Goal: Navigation & Orientation: Find specific page/section

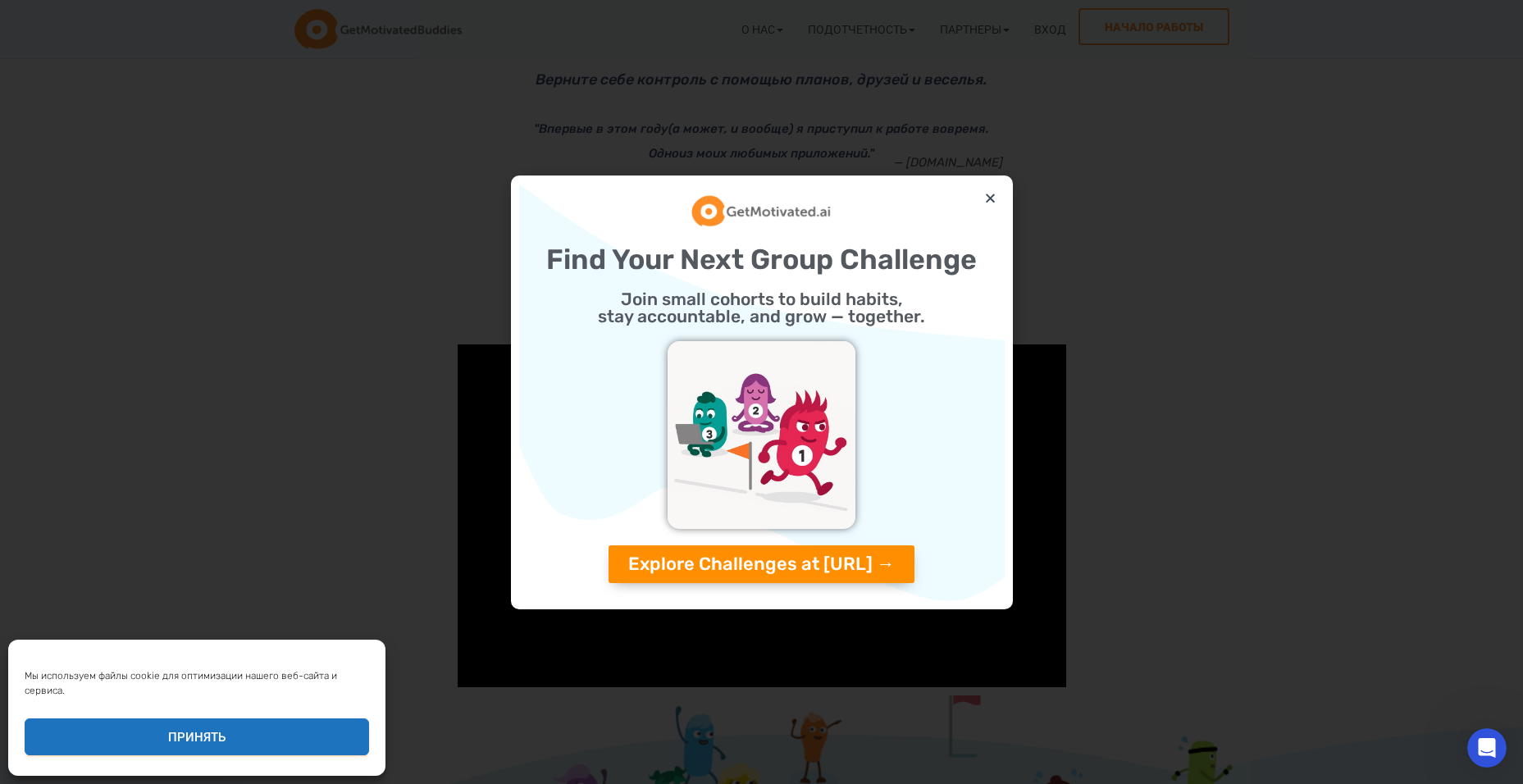
scroll to position [82, 0]
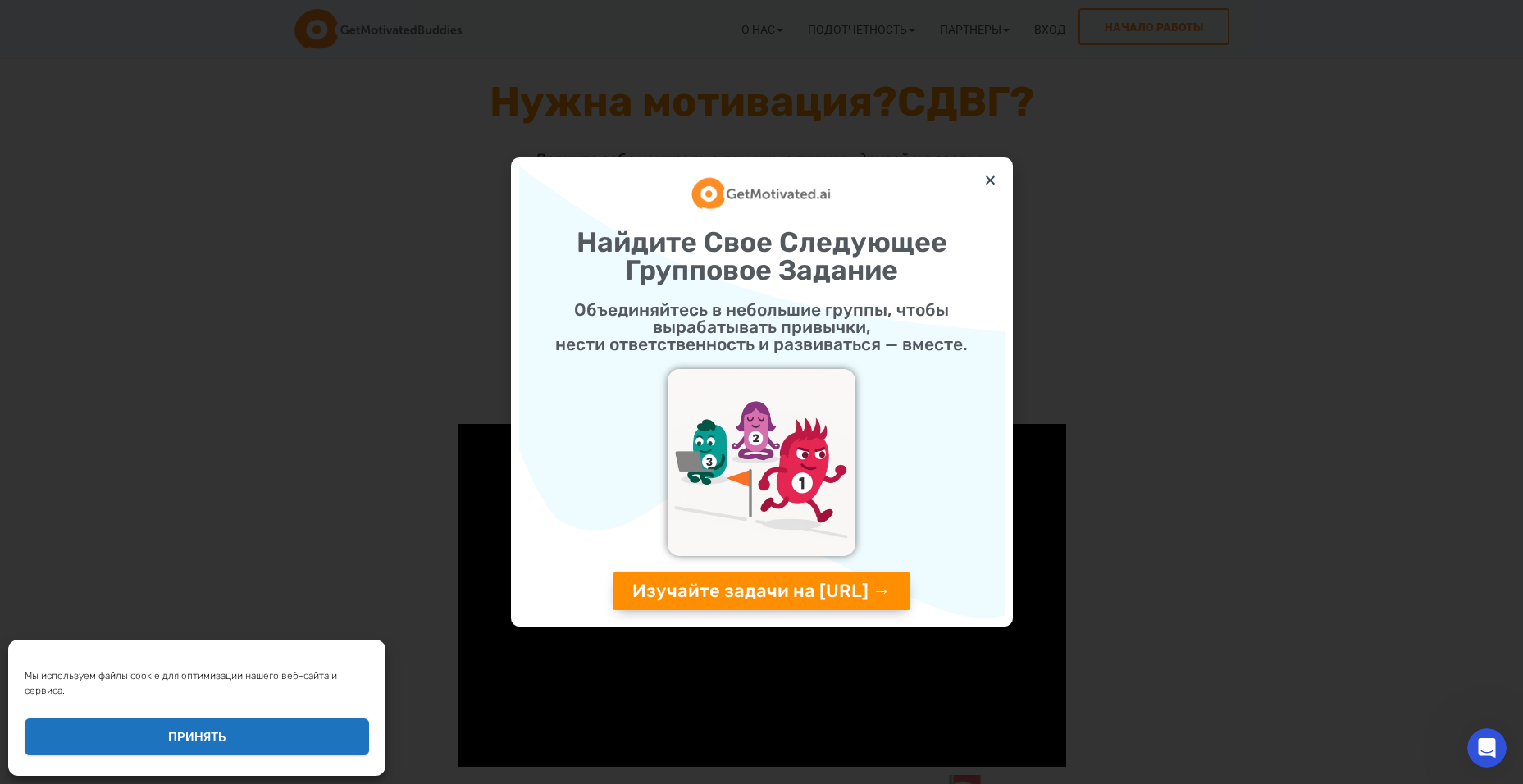
click at [996, 169] on div "Найдите Свое Следующее Групповое Задание Объединяйтесь в небольшие группы, чтоб…" at bounding box center [762, 392] width 485 height 453
click at [990, 174] on icon "Закрыть" at bounding box center [990, 180] width 12 height 12
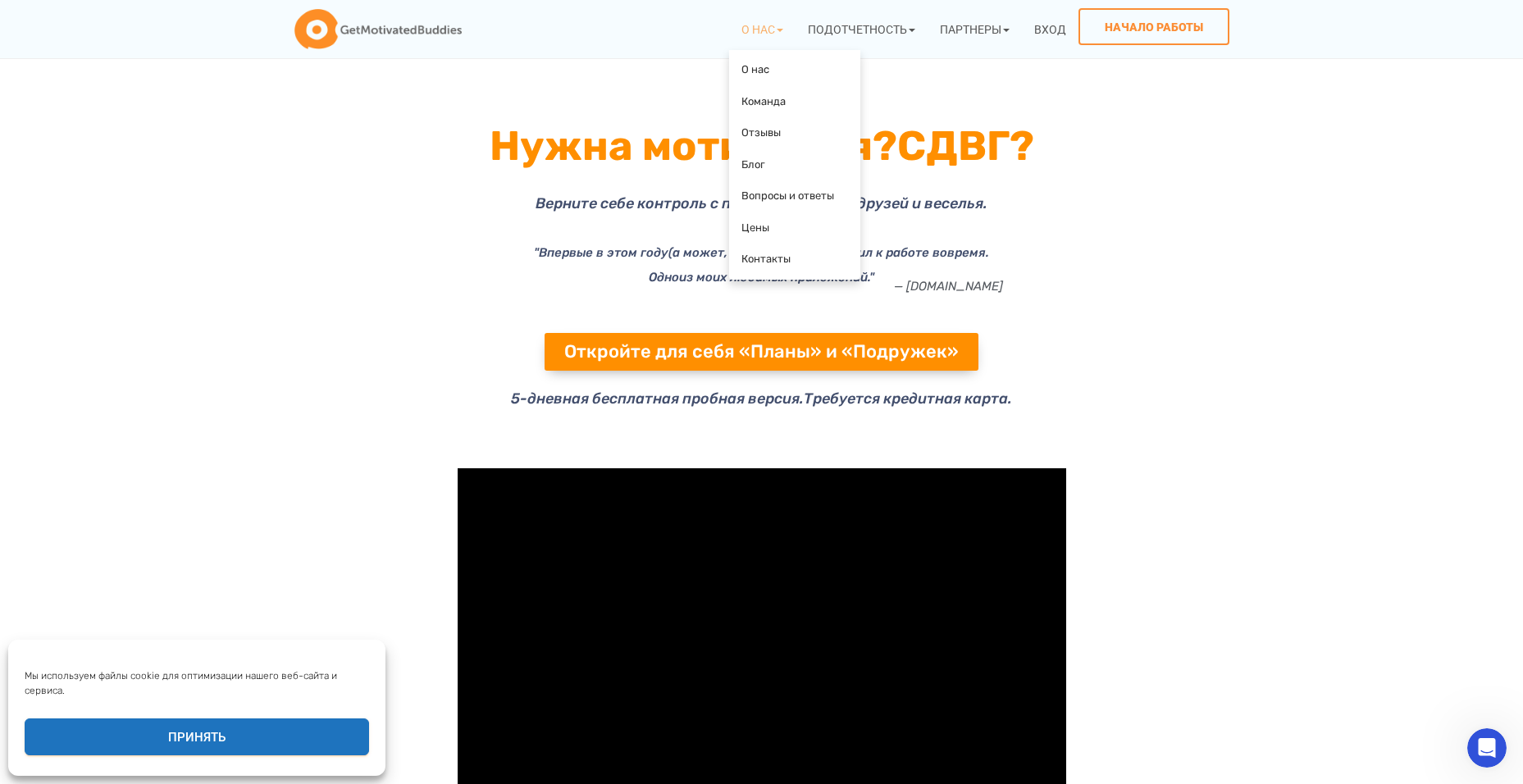
scroll to position [0, 0]
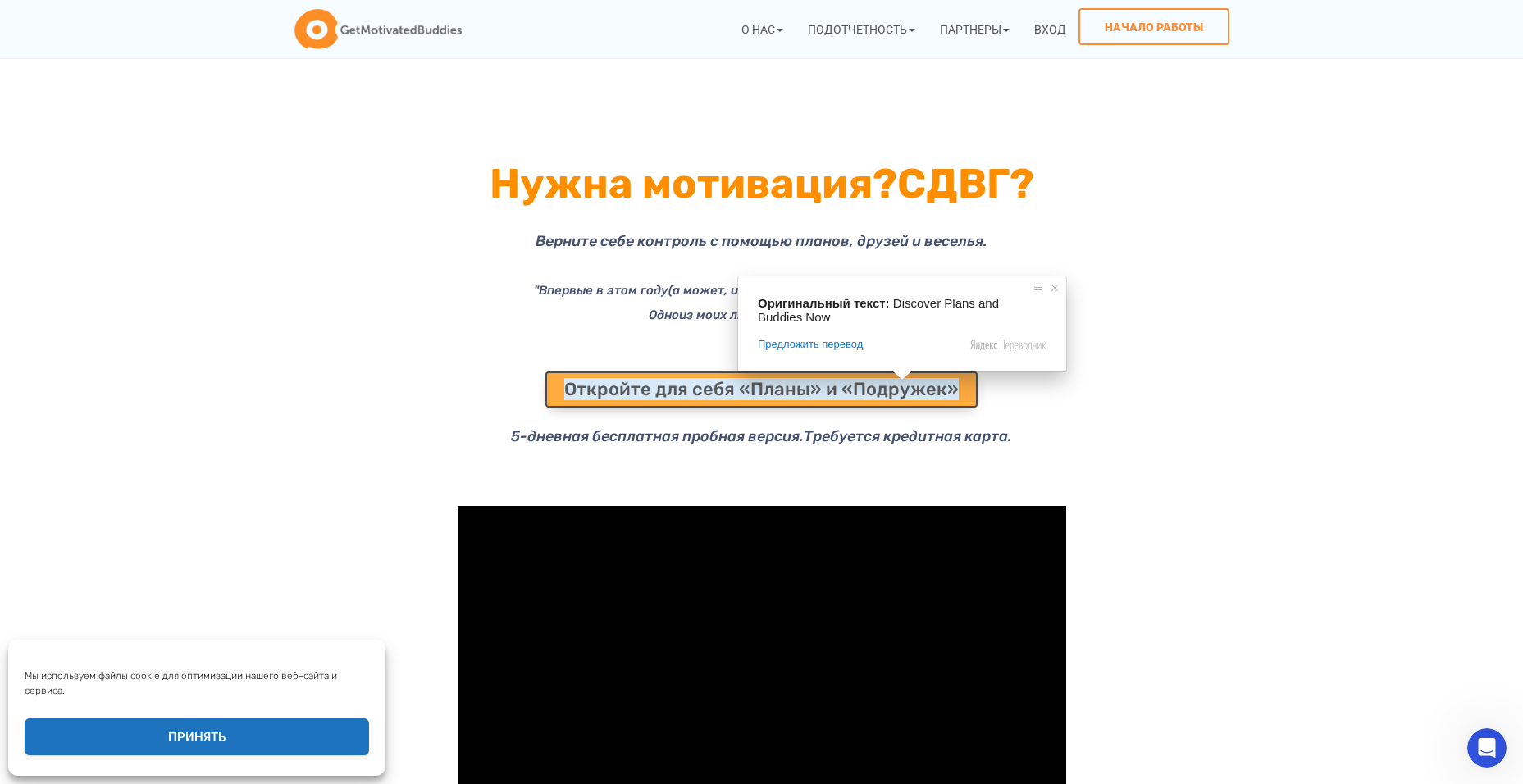
click at [841, 382] on ya-tr-span "Откройте для себя «Планы» и «Подружек»" at bounding box center [762, 388] width 394 height 22
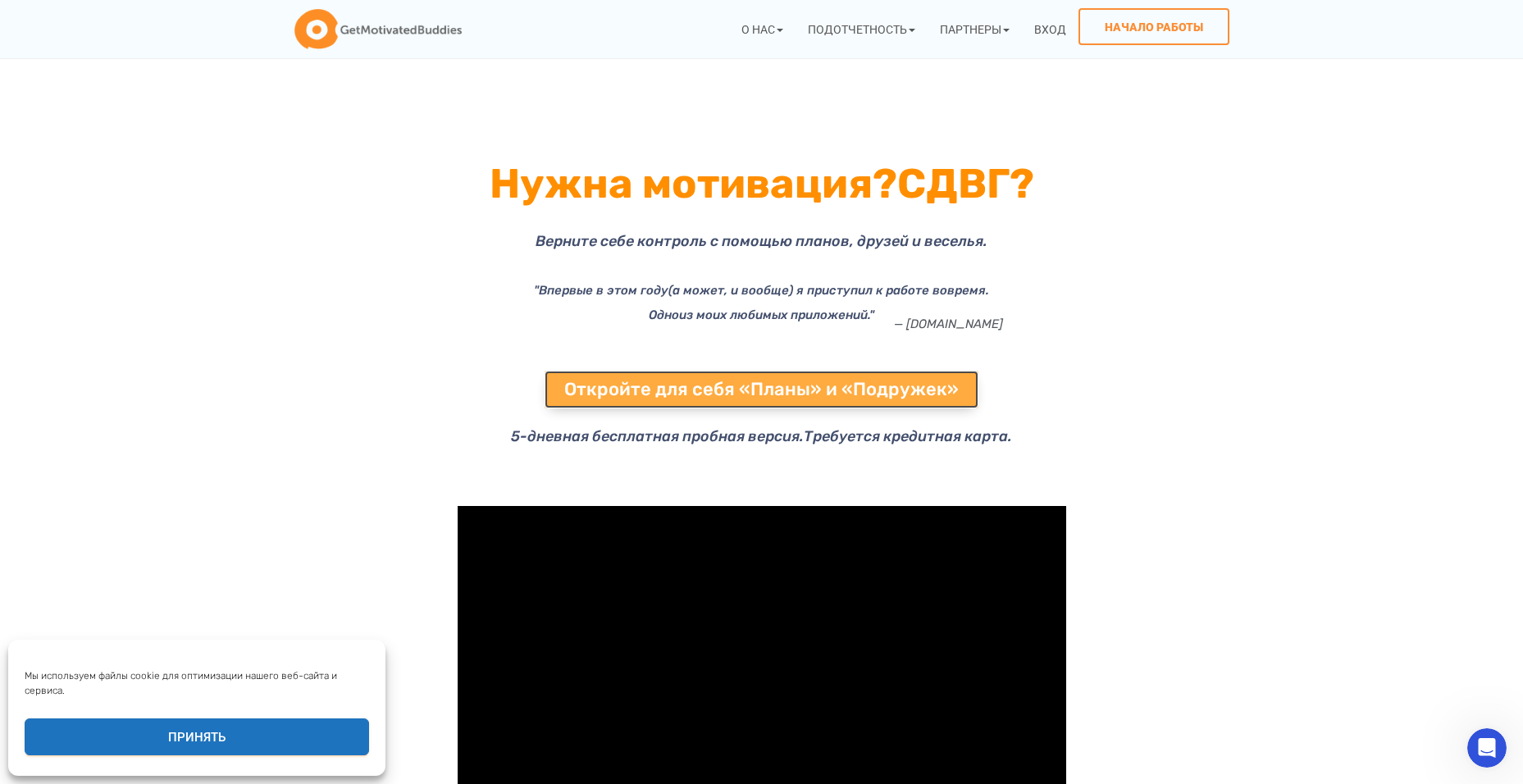
click at [841, 391] on ya-tr-span "Откройте для себя «Планы» и «Подружек»" at bounding box center [762, 388] width 394 height 22
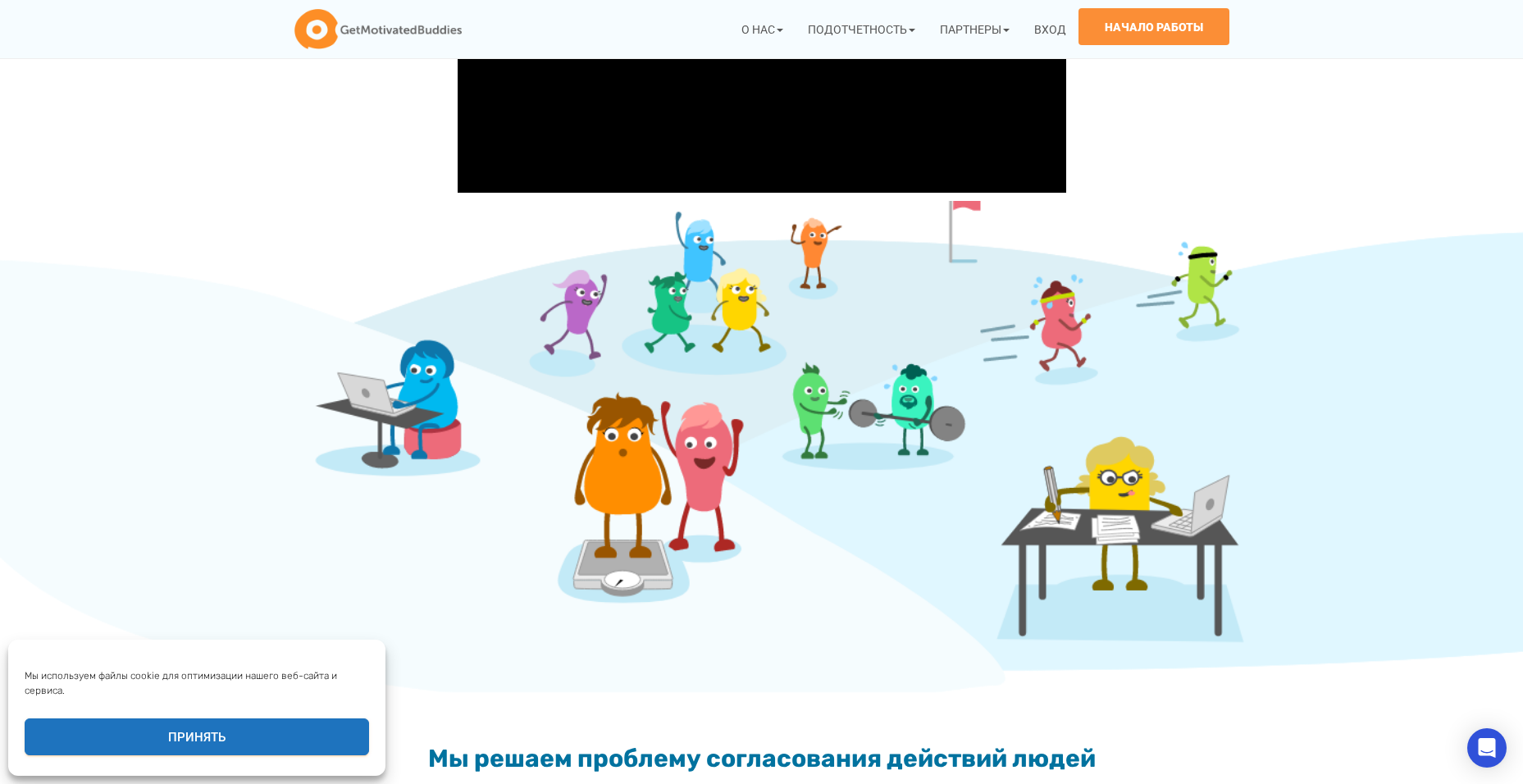
scroll to position [1066, 0]
